Goal: Check status: Check status

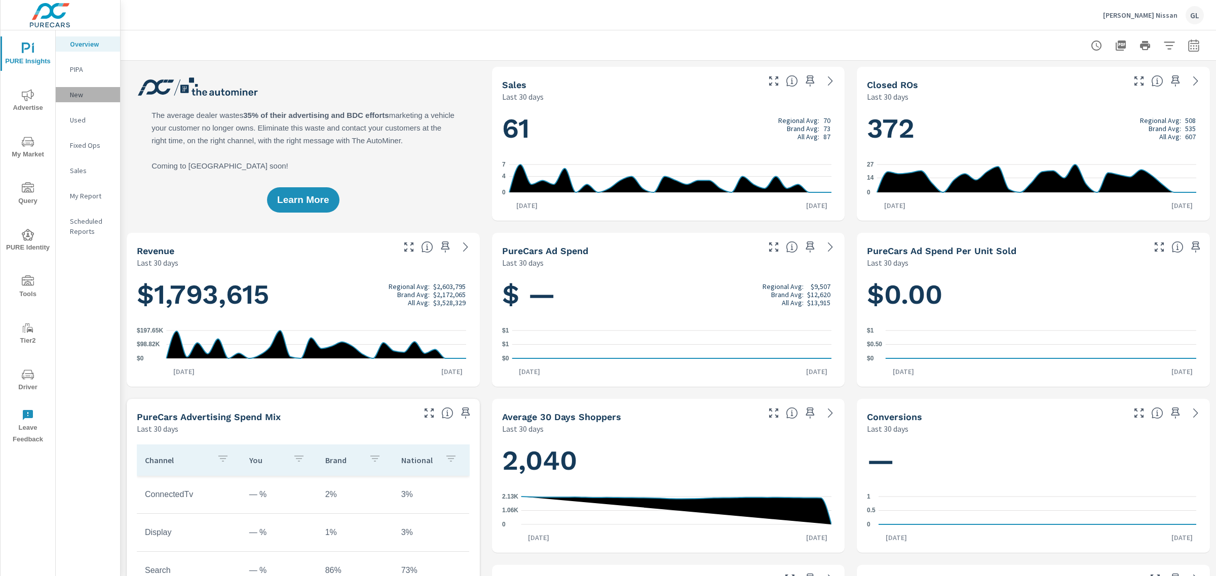
click at [73, 95] on p "New" at bounding box center [91, 95] width 42 height 10
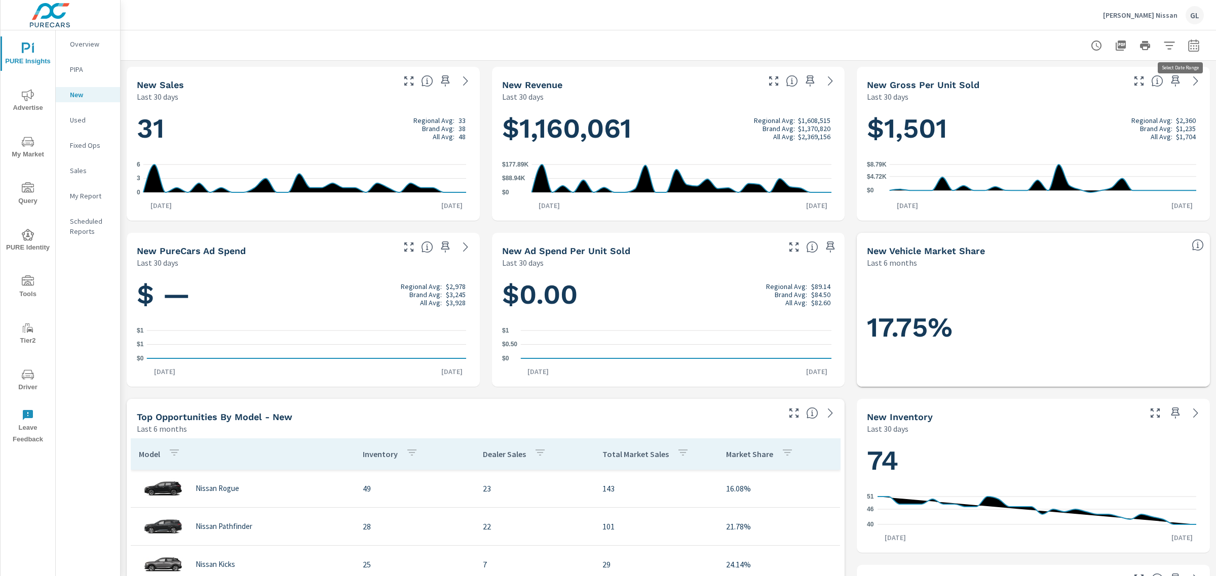
click at [1187, 44] on icon "button" at bounding box center [1193, 46] width 12 height 12
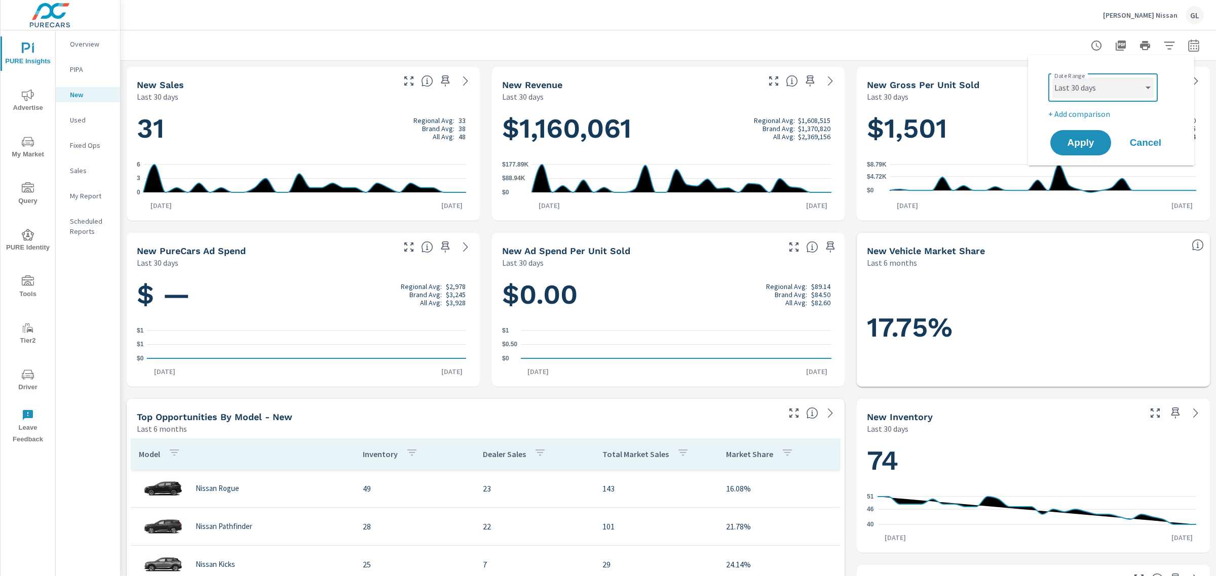
click at [1110, 94] on select "Custom [DATE] Last week Last 7 days Last 14 days Last 30 days Last 45 days Last…" at bounding box center [1102, 88] width 101 height 20
click at [1052, 78] on select "Custom [DATE] Last week Last 7 days Last 14 days Last 30 days Last 45 days Last…" at bounding box center [1102, 88] width 101 height 20
select select "Last month"
click at [1074, 147] on span "Apply" at bounding box center [1081, 143] width 42 height 10
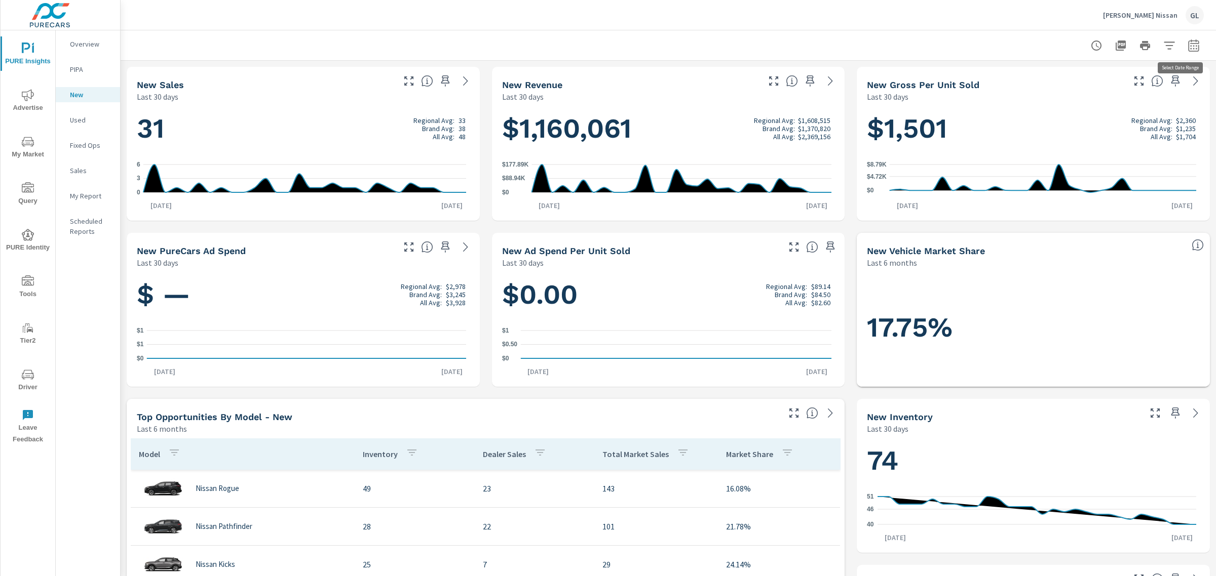
click at [1188, 43] on icon "button" at bounding box center [1193, 45] width 11 height 12
select select "Last 30 days"
click at [1066, 135] on button "Apply" at bounding box center [1080, 143] width 63 height 26
